Goal: Navigation & Orientation: Understand site structure

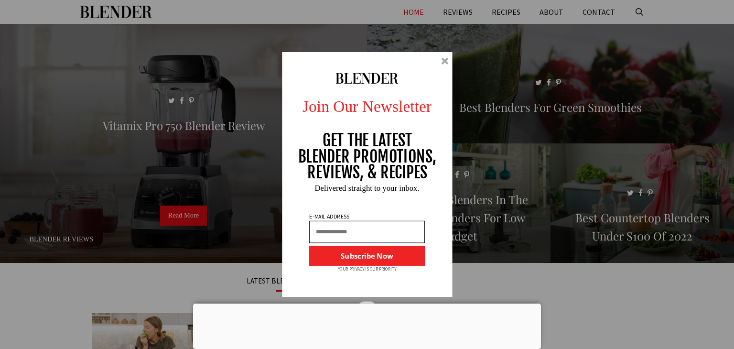
click at [443, 62] on div at bounding box center [444, 60] width 7 height 7
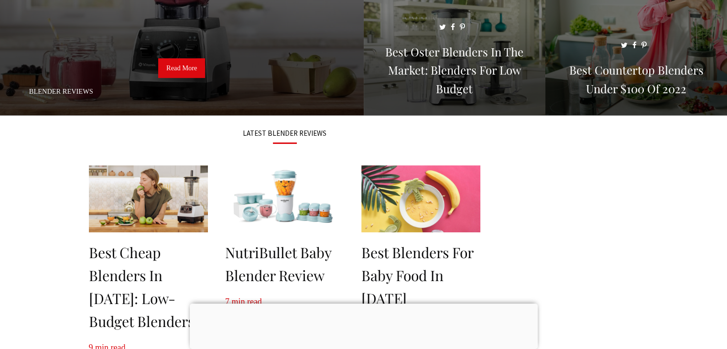
scroll to position [141, 0]
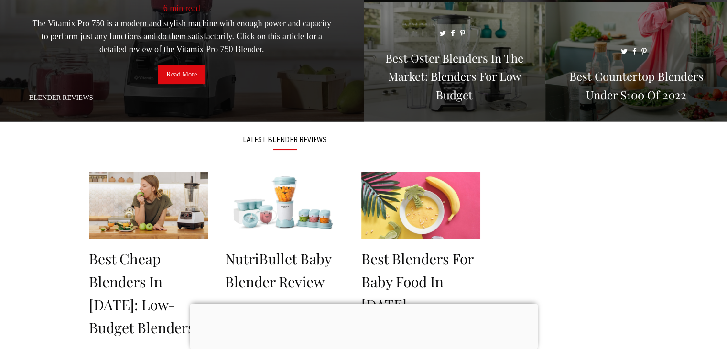
click at [195, 73] on link "Read More" at bounding box center [181, 75] width 47 height 20
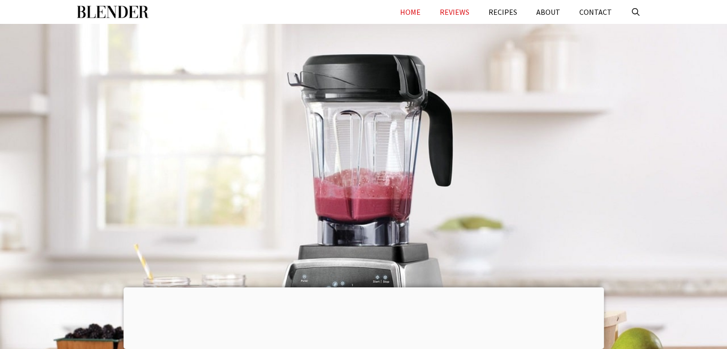
click at [424, 11] on link "HOME" at bounding box center [411, 12] width 40 height 24
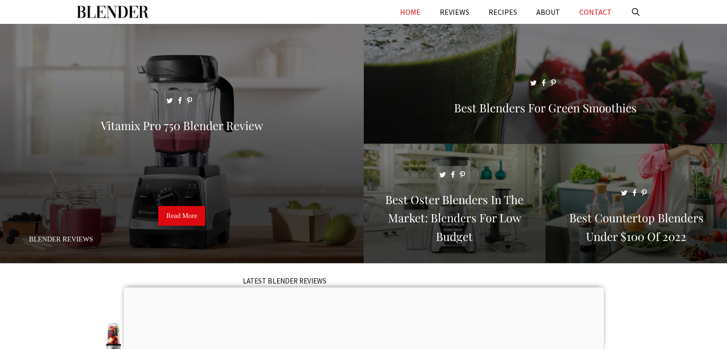
click at [593, 6] on link "CONTACT" at bounding box center [596, 12] width 52 height 24
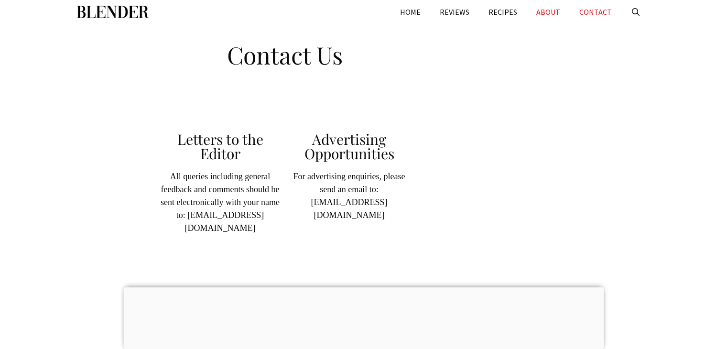
click at [548, 12] on link "ABOUT" at bounding box center [548, 12] width 43 height 24
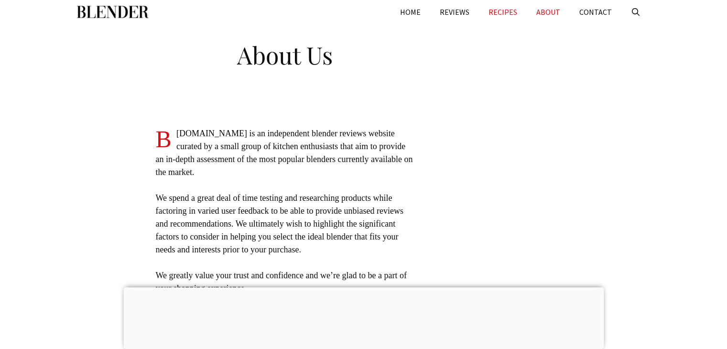
click at [517, 11] on link "RECIPES" at bounding box center [503, 12] width 48 height 24
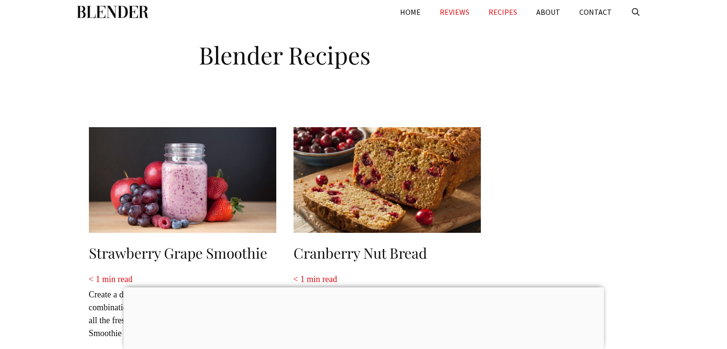
click at [461, 9] on link "REVIEWS" at bounding box center [454, 12] width 49 height 24
